Goal: Task Accomplishment & Management: Manage account settings

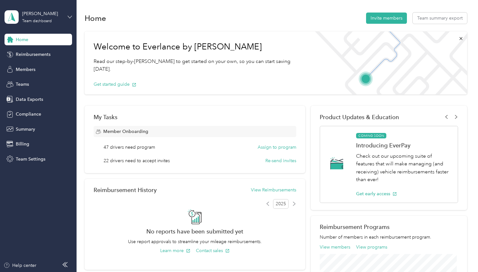
click at [70, 15] on icon at bounding box center [69, 17] width 4 height 4
click at [32, 68] on div "Personal dashboard" at bounding box center [30, 67] width 40 height 7
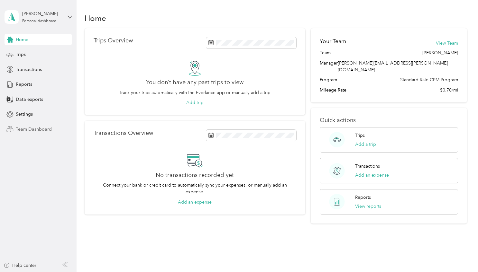
click at [30, 127] on span "Team Dashboard" at bounding box center [34, 129] width 36 height 7
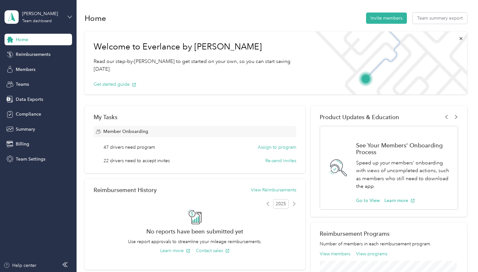
click at [72, 15] on icon at bounding box center [69, 17] width 4 height 4
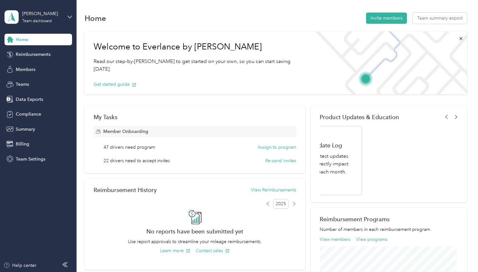
click at [24, 67] on div "Personal dashboard" at bounding box center [30, 67] width 40 height 7
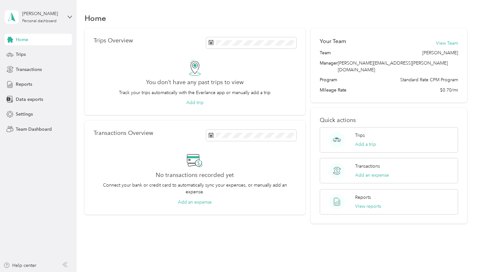
click at [45, 122] on div "Home Trips Transactions Reports Data exports Settings Team Dashboard" at bounding box center [37, 84] width 67 height 101
click at [42, 129] on span "Team Dashboard" at bounding box center [34, 129] width 36 height 7
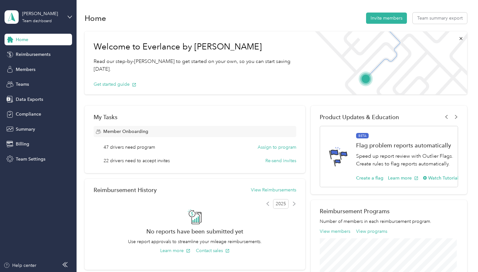
click at [165, 103] on div "Welcome to Everlance by Motus Read our step-by-[PERSON_NAME] to get started on …" at bounding box center [276, 257] width 382 height 459
click at [23, 85] on span "Teams" at bounding box center [22, 84] width 13 height 7
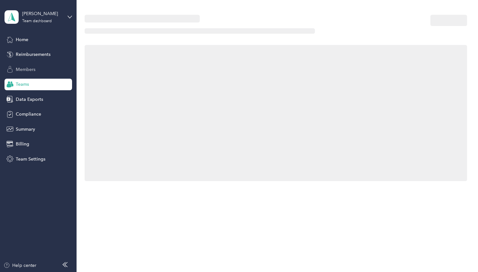
click at [26, 69] on span "Members" at bounding box center [26, 69] width 20 height 7
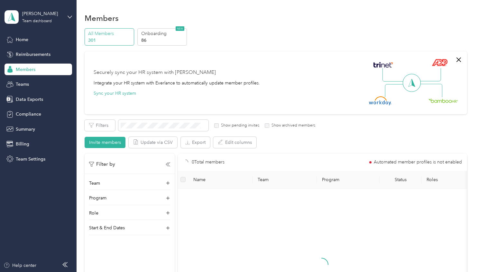
click at [26, 69] on span "Members" at bounding box center [26, 69] width 20 height 7
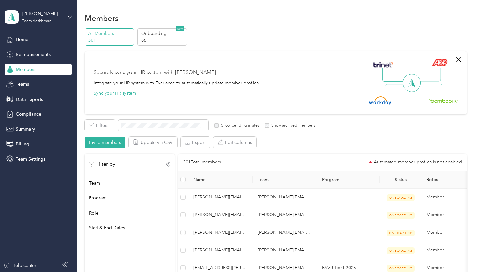
click at [107, 39] on p "301" at bounding box center [110, 40] width 44 height 7
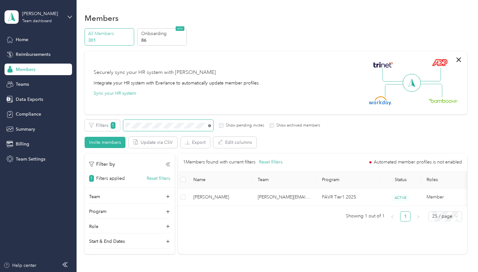
click at [208, 125] on icon at bounding box center [209, 125] width 3 height 3
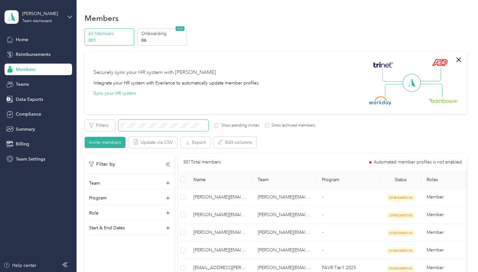
click at [179, 122] on span at bounding box center [163, 125] width 90 height 11
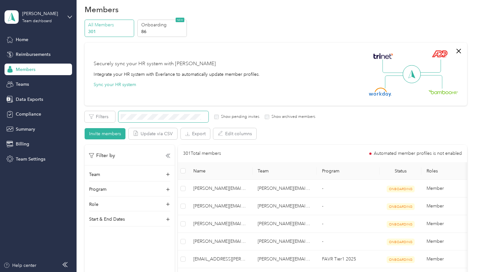
scroll to position [9, 0]
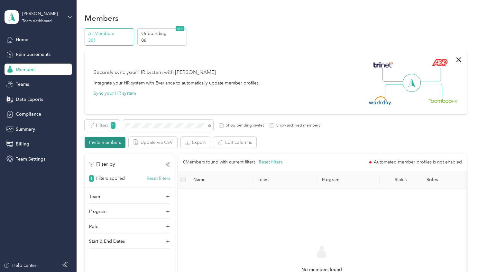
click at [107, 140] on button "Invite members" at bounding box center [105, 142] width 41 height 11
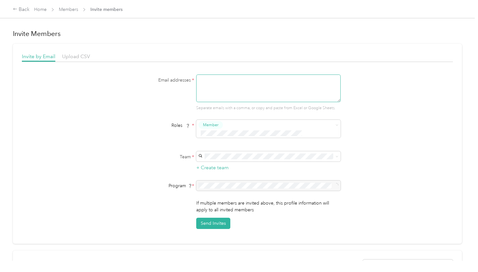
click at [208, 84] on textarea at bounding box center [268, 89] width 144 height 28
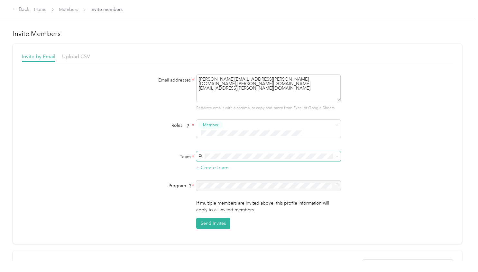
type textarea "[PERSON_NAME][EMAIL_ADDRESS][PERSON_NAME][DOMAIN_NAME],[PERSON_NAME][DOMAIN_NAM…"
click at [219, 190] on p "[PERSON_NAME]" at bounding box center [267, 193] width 135 height 7
click at [331, 181] on div at bounding box center [268, 186] width 144 height 10
click at [334, 181] on div at bounding box center [268, 186] width 144 height 10
click at [213, 134] on span "Member" at bounding box center [211, 136] width 15 height 6
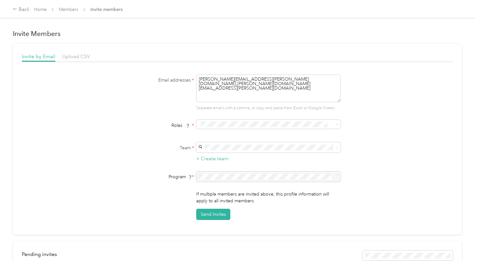
click at [216, 139] on ol "Member Reviewer Manager Limited Manager Super Admin" at bounding box center [267, 158] width 144 height 62
click at [233, 118] on form "Email addresses * [PERSON_NAME][EMAIL_ADDRESS][PERSON_NAME][DOMAIN_NAME],[PERSO…" at bounding box center [236, 148] width 247 height 146
click at [211, 135] on span "Member" at bounding box center [211, 135] width 15 height 6
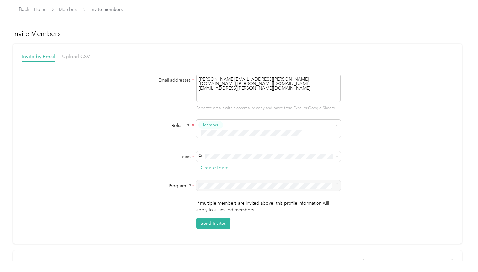
click at [334, 181] on div at bounding box center [268, 186] width 144 height 10
click at [197, 22] on div "Invite Members Invite by Email Upload CSV Email addresses * [PERSON_NAME][EMAIL…" at bounding box center [237, 130] width 474 height 261
click at [70, 7] on link "Members" at bounding box center [68, 9] width 19 height 5
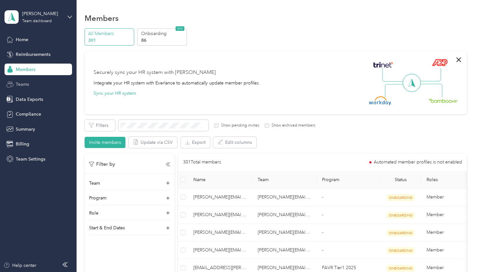
click at [24, 83] on span "Teams" at bounding box center [22, 84] width 13 height 7
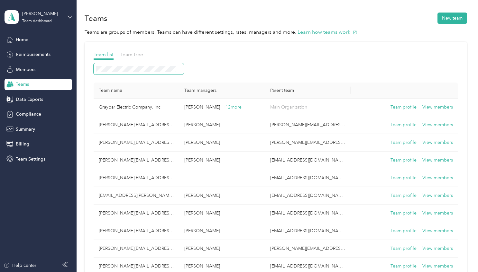
click at [105, 73] on span at bounding box center [139, 68] width 90 height 11
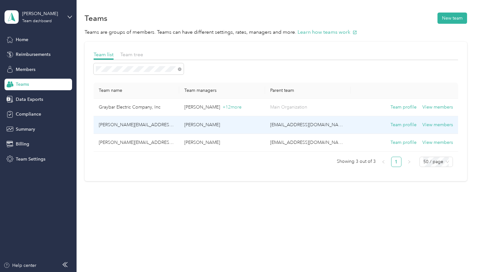
click at [120, 125] on td "[PERSON_NAME][EMAIL_ADDRESS][PERSON_NAME][DOMAIN_NAME]" at bounding box center [137, 125] width 86 height 18
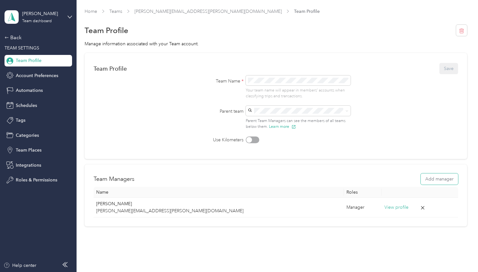
drag, startPoint x: 434, startPoint y: 179, endPoint x: 317, endPoint y: -33, distance: 242.6
click at [317, 0] on html "[PERSON_NAME] Team dashboard Back TEAM SETTINGS Team Profile Account Preference…" at bounding box center [237, 136] width 474 height 272
click at [45, 22] on div "Team dashboard" at bounding box center [37, 21] width 30 height 4
click at [35, 69] on div "Personal dashboard" at bounding box center [108, 66] width 199 height 11
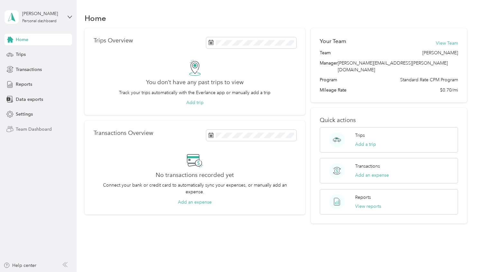
click at [26, 130] on span "Team Dashboard" at bounding box center [34, 129] width 36 height 7
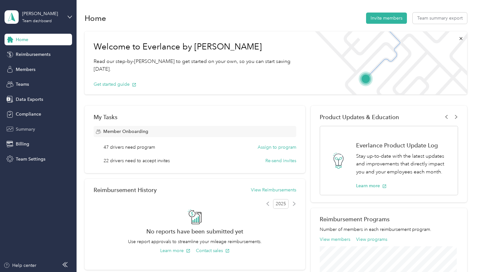
click at [22, 129] on span "Summary" at bounding box center [25, 129] width 19 height 7
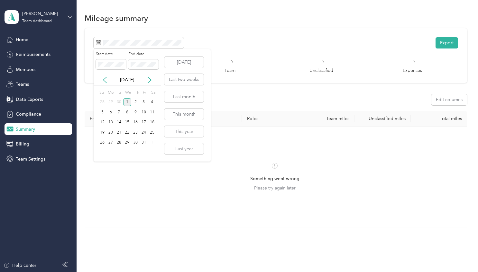
click at [107, 79] on icon at bounding box center [105, 80] width 6 height 6
click at [112, 102] on div "1" at bounding box center [110, 102] width 8 height 8
click at [120, 142] on div "30" at bounding box center [119, 143] width 8 height 8
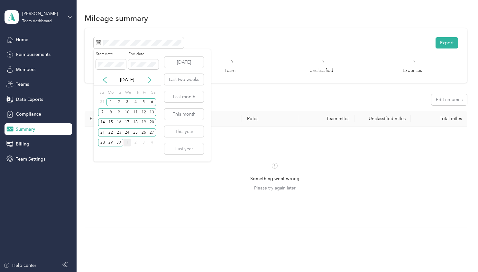
click at [149, 79] on icon at bounding box center [149, 80] width 6 height 6
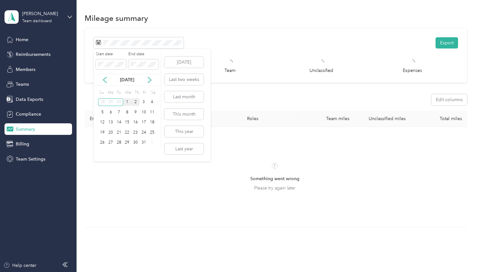
click at [138, 100] on div "2" at bounding box center [135, 102] width 8 height 8
click at [107, 79] on icon at bounding box center [105, 80] width 6 height 6
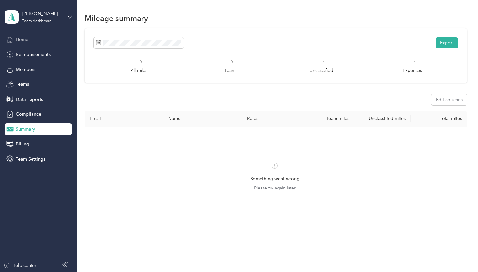
click at [22, 39] on span "Home" at bounding box center [22, 39] width 13 height 7
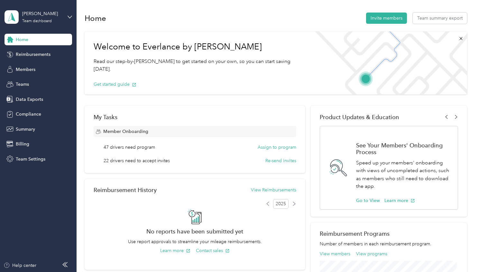
click at [22, 39] on span "Home" at bounding box center [22, 39] width 13 height 7
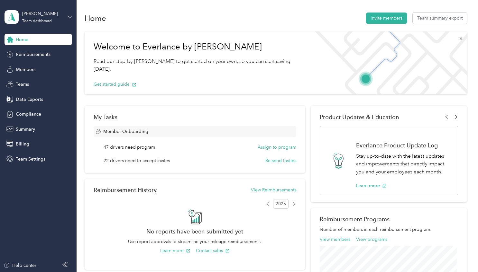
click at [70, 17] on icon at bounding box center [69, 17] width 4 height 4
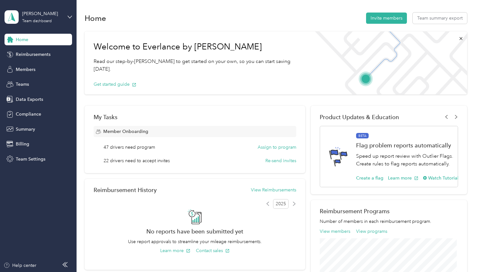
click at [26, 69] on div "Personal dashboard" at bounding box center [108, 67] width 199 height 11
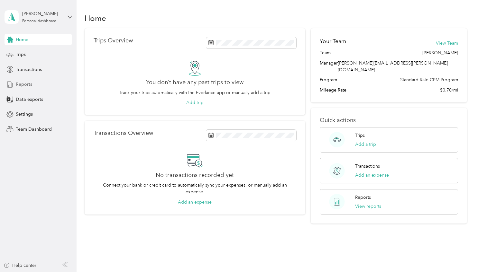
click at [23, 82] on span "Reports" at bounding box center [24, 84] width 16 height 7
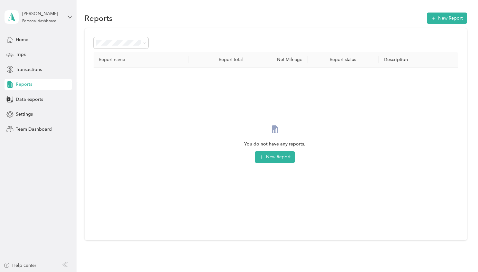
click at [22, 83] on span "Reports" at bounding box center [24, 84] width 16 height 7
click at [145, 44] on icon at bounding box center [144, 43] width 3 height 3
click at [117, 76] on span "Needs approval" at bounding box center [114, 77] width 33 height 5
click at [26, 38] on span "Home" at bounding box center [22, 39] width 13 height 7
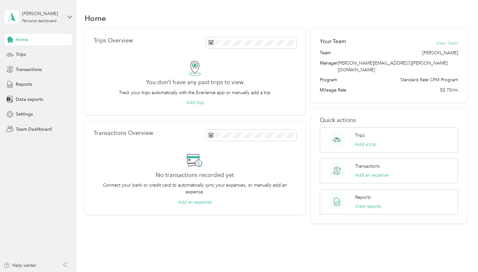
click at [441, 43] on button "View Team" at bounding box center [446, 43] width 22 height 7
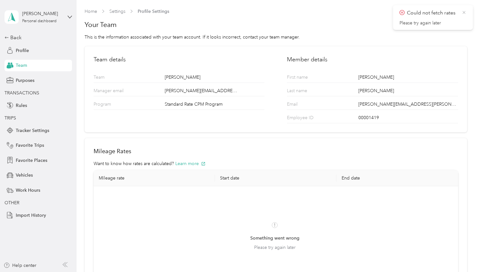
click at [465, 13] on icon at bounding box center [463, 13] width 5 height 6
click at [44, 21] on div "Personal dashboard" at bounding box center [39, 21] width 34 height 4
click at [36, 53] on div "Team dashboard" at bounding box center [27, 51] width 34 height 7
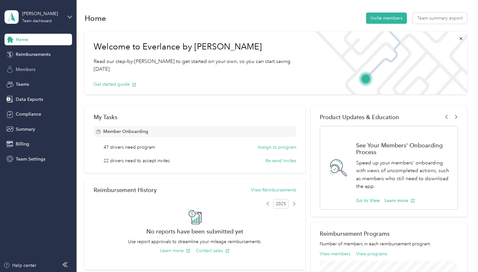
click at [25, 65] on div "Members" at bounding box center [37, 70] width 67 height 12
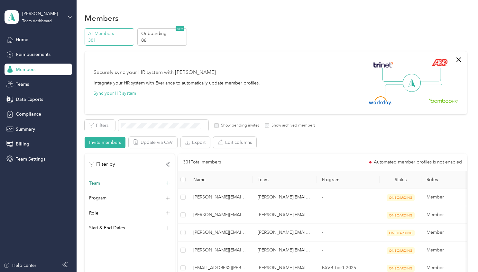
click at [169, 183] on icon at bounding box center [168, 184] width 4 height 4
click at [166, 197] on icon at bounding box center [166, 196] width 3 height 3
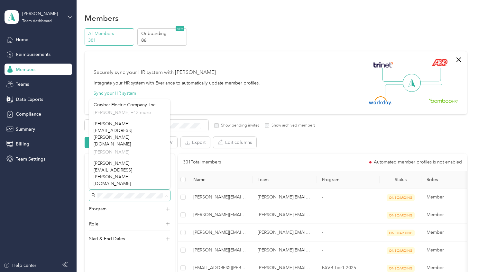
click at [166, 197] on icon at bounding box center [166, 196] width 3 height 3
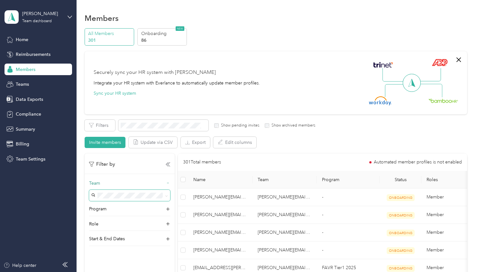
click at [220, 56] on div "Securely sync your HR system with Everlance Integrate your HR system with Everl…" at bounding box center [276, 82] width 382 height 63
click at [236, 29] on div "All Members 301 Onboarding 86 NEW" at bounding box center [276, 37] width 382 height 18
click at [167, 181] on icon at bounding box center [168, 183] width 4 height 4
click at [24, 37] on span "Home" at bounding box center [22, 39] width 13 height 7
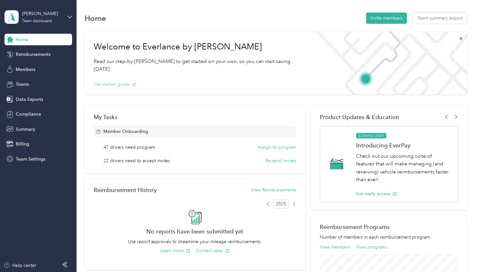
click at [116, 81] on button "Get started guide" at bounding box center [115, 84] width 43 height 7
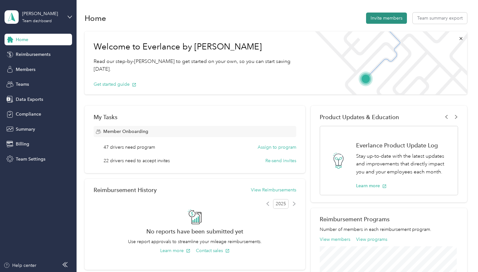
click at [377, 14] on button "Invite members" at bounding box center [386, 18] width 41 height 11
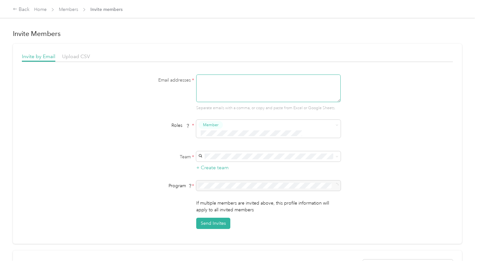
click at [212, 85] on textarea at bounding box center [268, 89] width 144 height 28
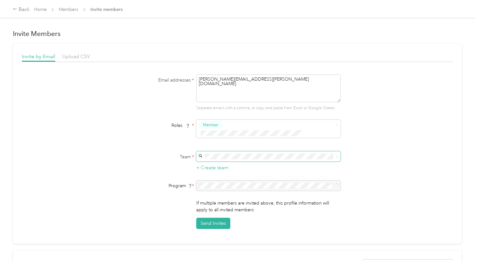
type textarea "[PERSON_NAME][EMAIL_ADDRESS][PERSON_NAME][DOMAIN_NAME]"
click at [224, 180] on div "[PERSON_NAME][EMAIL_ADDRESS][PERSON_NAME][DOMAIN_NAME] [PERSON_NAME]" at bounding box center [267, 186] width 135 height 22
click at [202, 181] on div at bounding box center [268, 186] width 144 height 10
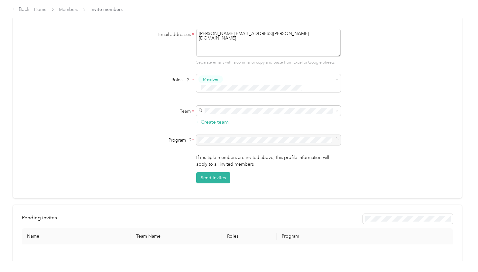
scroll to position [3, 0]
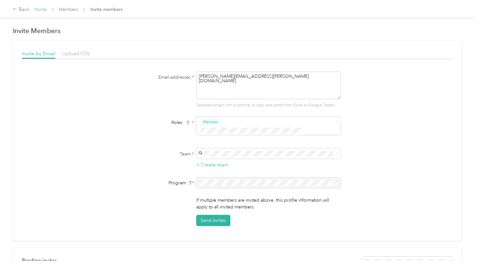
click at [40, 8] on link "Home" at bounding box center [40, 9] width 13 height 5
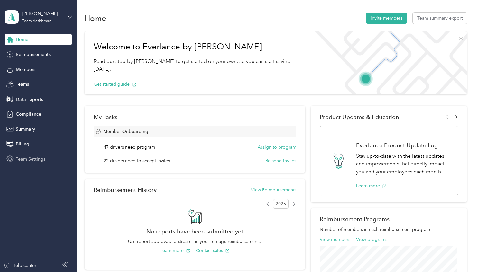
click at [27, 157] on span "Team Settings" at bounding box center [31, 159] width 30 height 7
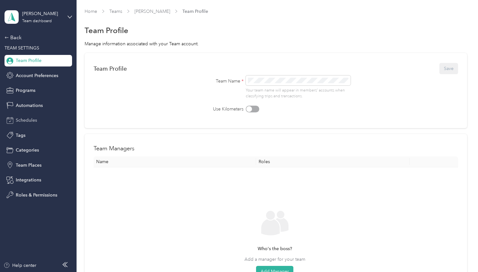
click at [25, 119] on span "Schedules" at bounding box center [26, 120] width 21 height 7
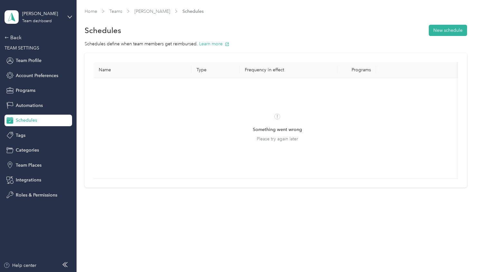
click at [277, 139] on span "Please try again later" at bounding box center [276, 139] width 41 height 7
click at [276, 114] on icon at bounding box center [276, 116] width 5 height 5
click at [276, 116] on icon at bounding box center [276, 116] width 5 height 5
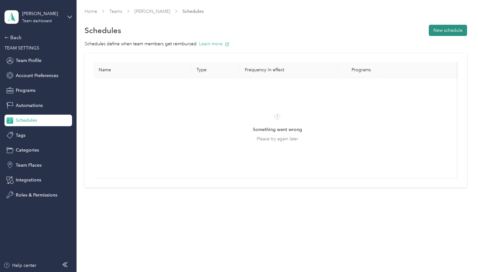
click at [455, 30] on button "New schedule" at bounding box center [447, 30] width 38 height 11
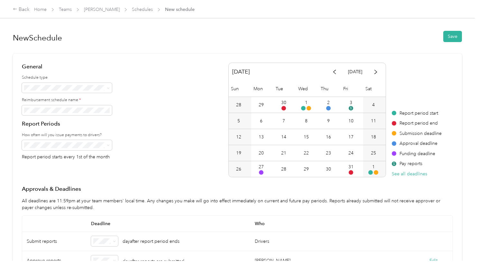
drag, startPoint x: 456, startPoint y: 36, endPoint x: 305, endPoint y: 78, distance: 156.4
click at [305, 78] on form "New Schedule Save General Schedule type Reimbursement schedule name * Report Pe…" at bounding box center [237, 206] width 449 height 358
click at [108, 86] on span at bounding box center [108, 87] width 3 height 5
click at [148, 65] on div "General Schedule type Reimbursement schedule name * Report Periods How often wi…" at bounding box center [237, 120] width 431 height 115
click at [452, 33] on button "Save" at bounding box center [452, 36] width 19 height 11
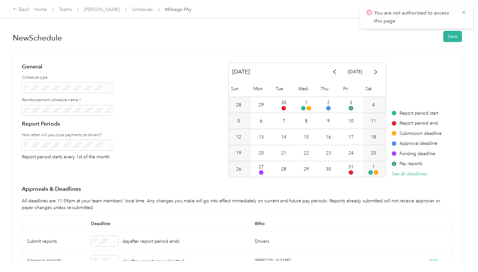
click at [420, 56] on article "General Schedule type Reimbursement schedule name * Report Periods How often wi…" at bounding box center [237, 219] width 449 height 331
click at [461, 12] on icon at bounding box center [463, 13] width 5 height 6
click at [468, 18] on div "New Schedule Save General Schedule type Reimbursement schedule name * Report Pe…" at bounding box center [237, 130] width 474 height 261
click at [448, 34] on button "Save" at bounding box center [452, 36] width 19 height 11
click at [463, 11] on icon at bounding box center [463, 13] width 5 height 6
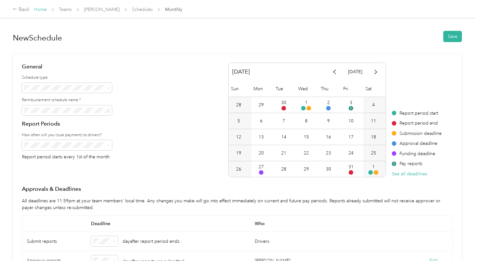
click at [40, 11] on link "Home" at bounding box center [40, 9] width 13 height 5
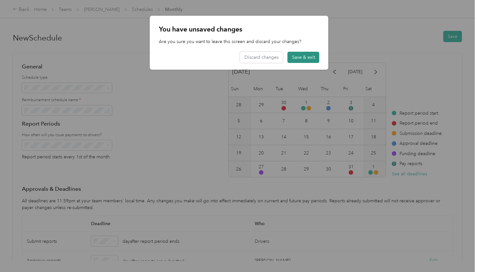
click at [300, 56] on button "Save & exit" at bounding box center [303, 57] width 32 height 11
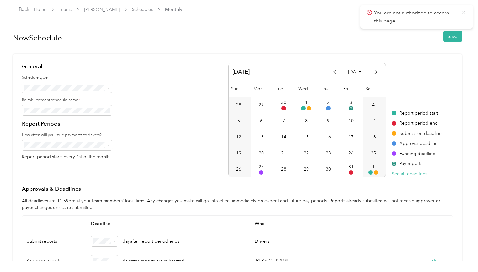
click at [464, 10] on icon at bounding box center [463, 13] width 5 height 6
click at [146, 8] on link "Schedules" at bounding box center [142, 9] width 21 height 5
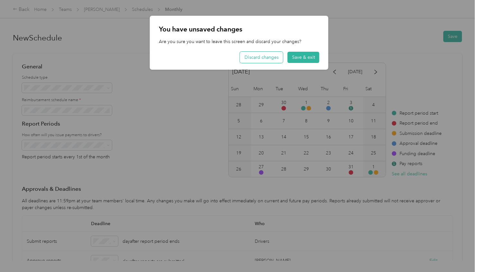
click at [267, 54] on button "Discard changes" at bounding box center [261, 57] width 43 height 11
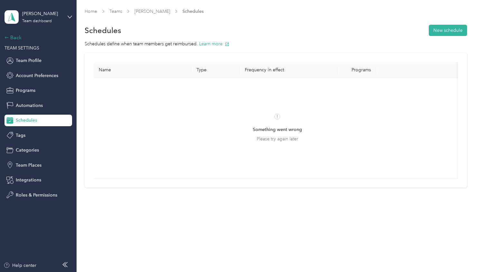
click at [17, 39] on div "Back" at bounding box center [36, 38] width 64 height 8
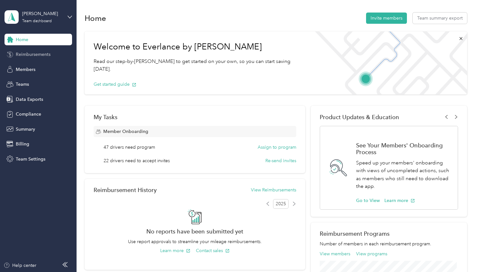
click at [26, 54] on span "Reimbursements" at bounding box center [33, 54] width 35 height 7
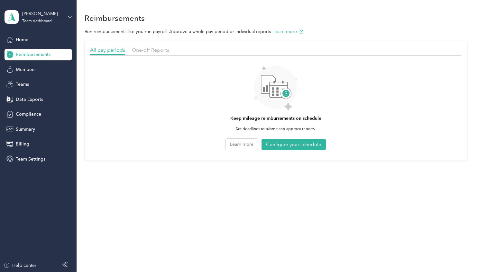
click at [26, 54] on span "Reimbursements" at bounding box center [33, 54] width 35 height 7
click at [111, 51] on span "All pay periods" at bounding box center [107, 50] width 35 height 6
click at [158, 50] on span "One-off Reports" at bounding box center [150, 50] width 37 height 6
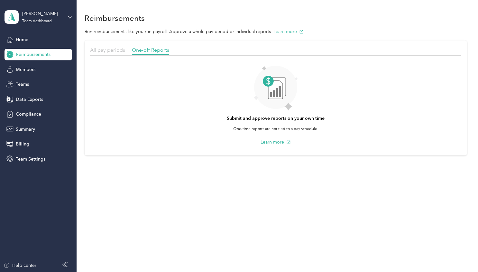
click at [111, 49] on span "All pay periods" at bounding box center [107, 50] width 35 height 6
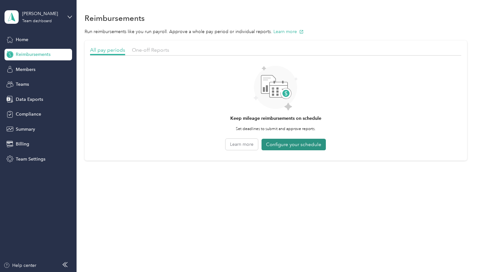
click at [299, 148] on button "Configure your schedule" at bounding box center [293, 145] width 64 height 12
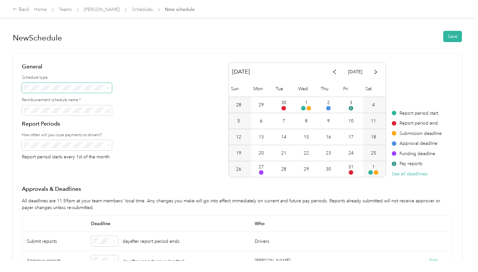
click at [107, 89] on icon at bounding box center [108, 88] width 3 height 3
click at [145, 13] on div "Back Home Teams [PERSON_NAME] Schedules New schedule" at bounding box center [239, 9] width 478 height 18
